Goal: Browse casually

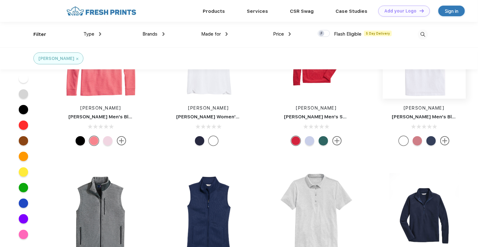
click at [437, 86] on img at bounding box center [424, 57] width 83 height 83
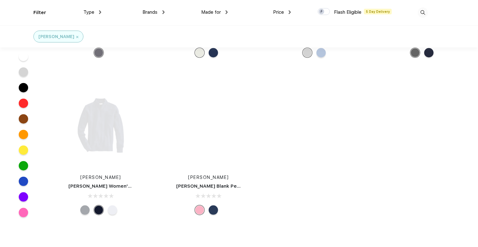
scroll to position [275, 0]
